Goal: Task Accomplishment & Management: Manage account settings

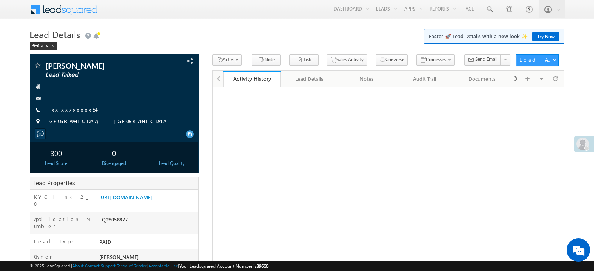
scroll to position [38, 0]
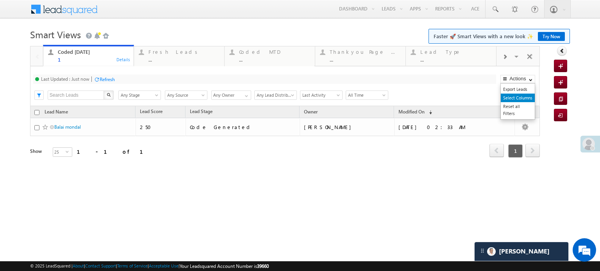
click at [514, 98] on link "Select Columns" at bounding box center [518, 98] width 34 height 9
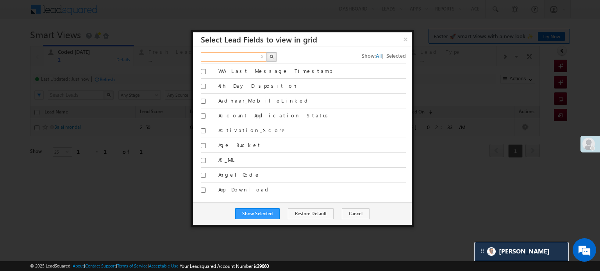
click at [236, 55] on input "text" at bounding box center [234, 56] width 67 height 9
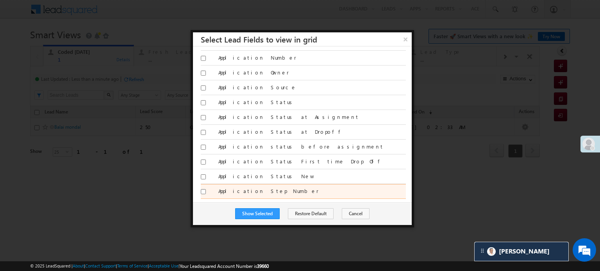
scroll to position [195, 0]
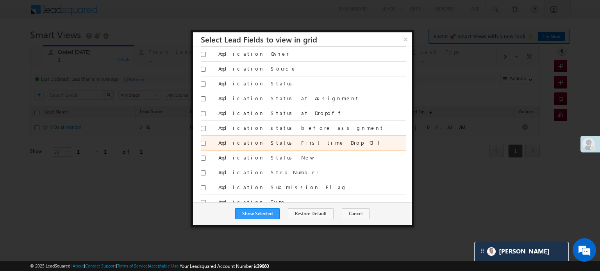
type input "app"
click at [203, 141] on input "Application Status First time Drop Off" at bounding box center [203, 143] width 5 height 5
checkbox input "true"
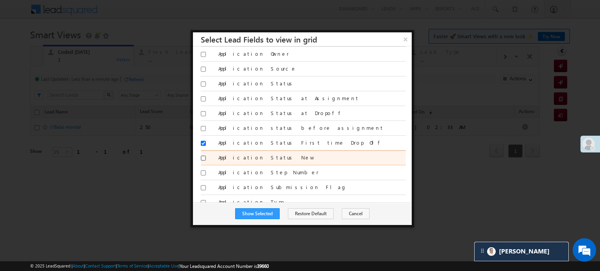
click at [203, 156] on input "Application Status New" at bounding box center [203, 158] width 5 height 5
checkbox input "true"
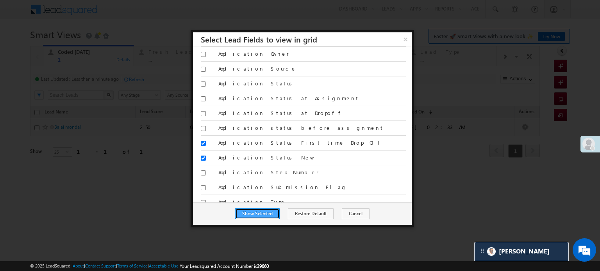
click at [264, 209] on button "Show Selected" at bounding box center [257, 214] width 45 height 11
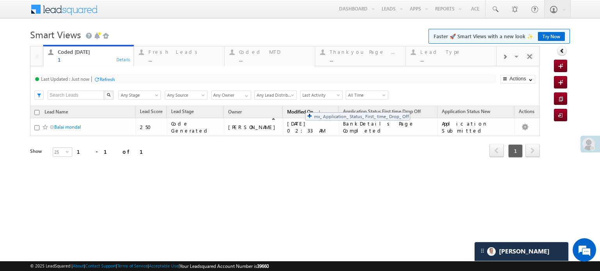
drag, startPoint x: 400, startPoint y: 113, endPoint x: 301, endPoint y: 109, distance: 98.9
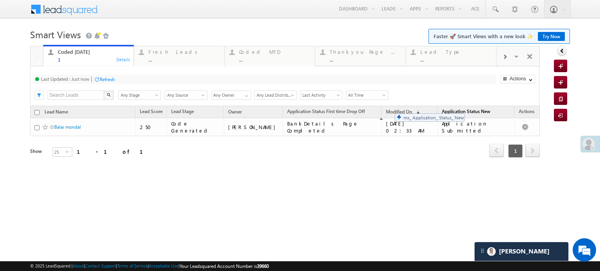
drag, startPoint x: 486, startPoint y: 114, endPoint x: 389, endPoint y: 111, distance: 97.3
click at [183, 50] on div "Fresh Leads" at bounding box center [183, 52] width 71 height 6
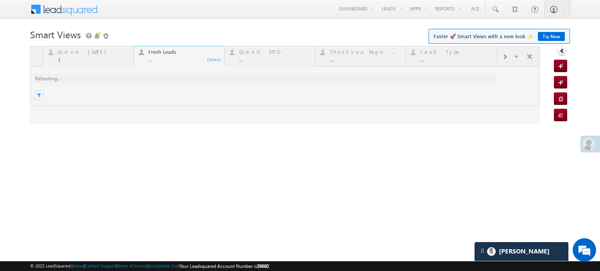
scroll to position [0, 0]
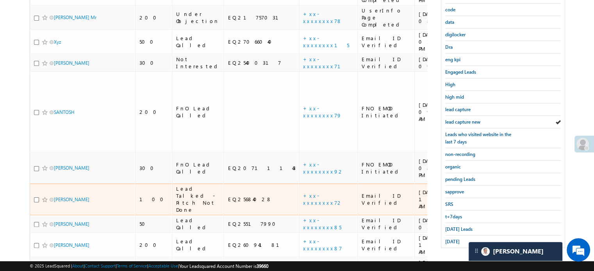
scroll to position [168, 0]
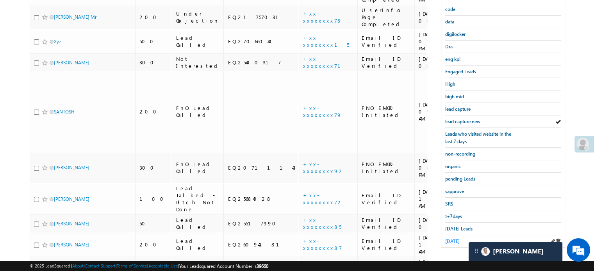
click at [458, 239] on span "yesterday" at bounding box center [452, 242] width 14 height 6
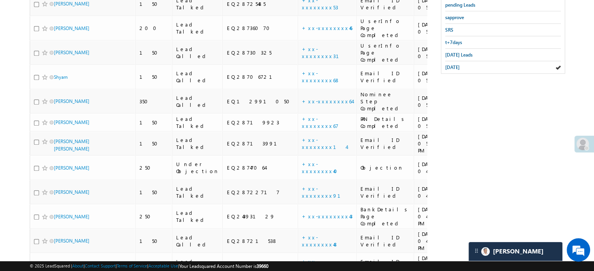
scroll to position [107, 0]
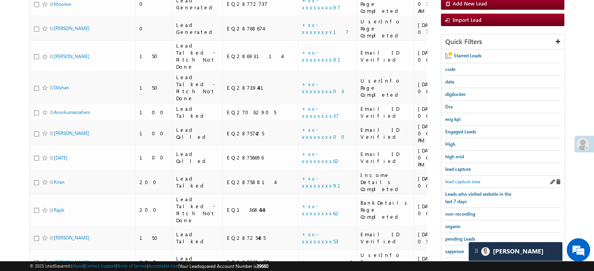
click at [466, 179] on span "lead capture new" at bounding box center [462, 182] width 35 height 6
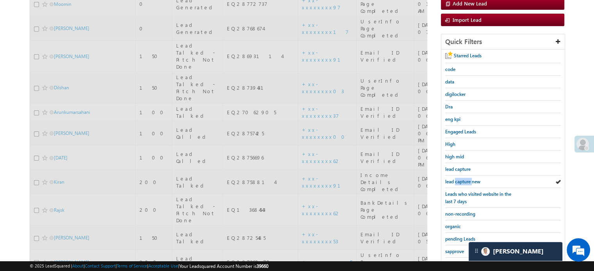
click at [466, 179] on span "lead capture new" at bounding box center [462, 182] width 35 height 6
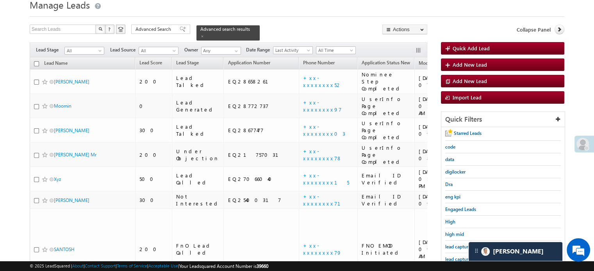
scroll to position [11, 0]
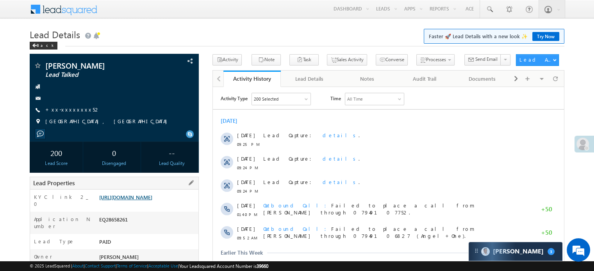
click at [137, 196] on link "[URL][DOMAIN_NAME]" at bounding box center [125, 197] width 53 height 7
